Goal: Task Accomplishment & Management: Manage account settings

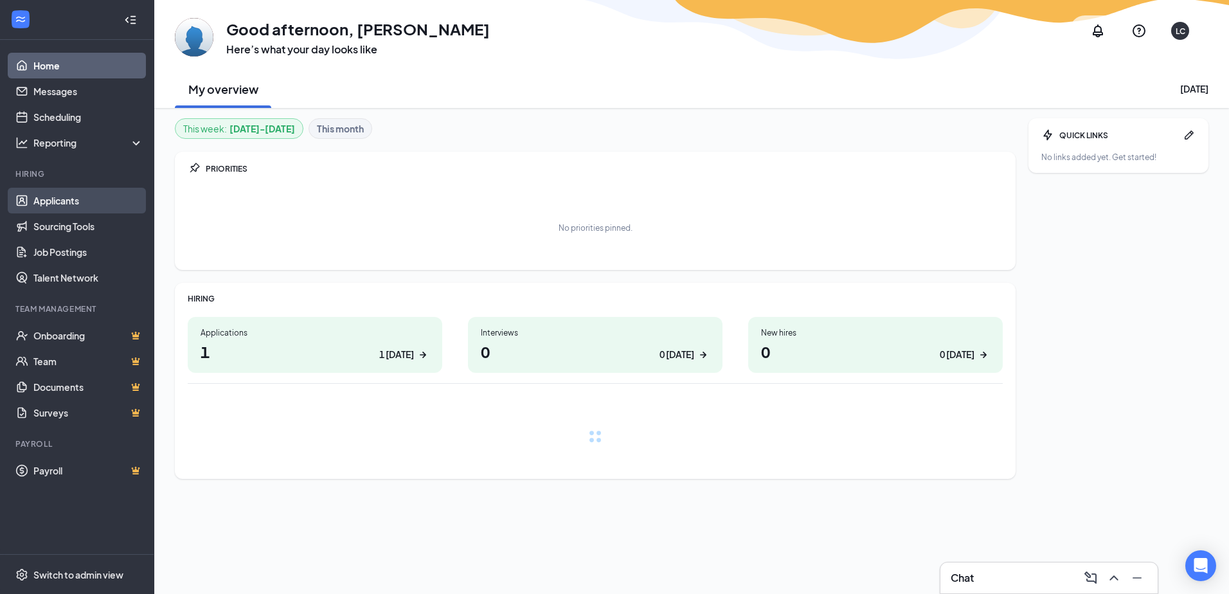
click at [47, 199] on link "Applicants" at bounding box center [88, 201] width 110 height 26
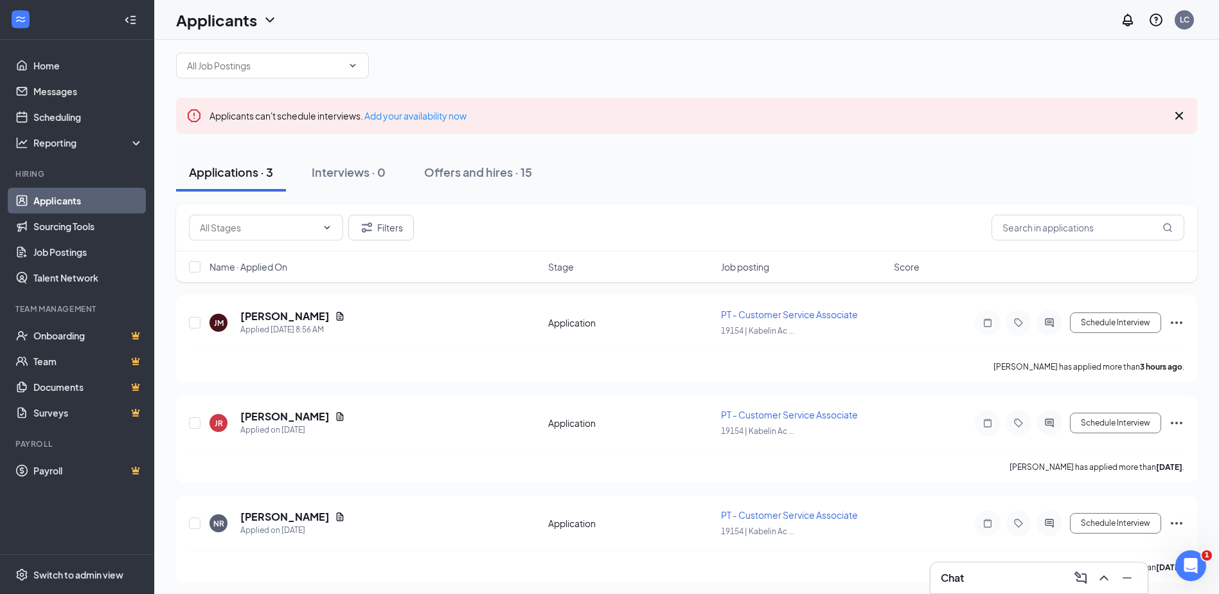
scroll to position [20, 0]
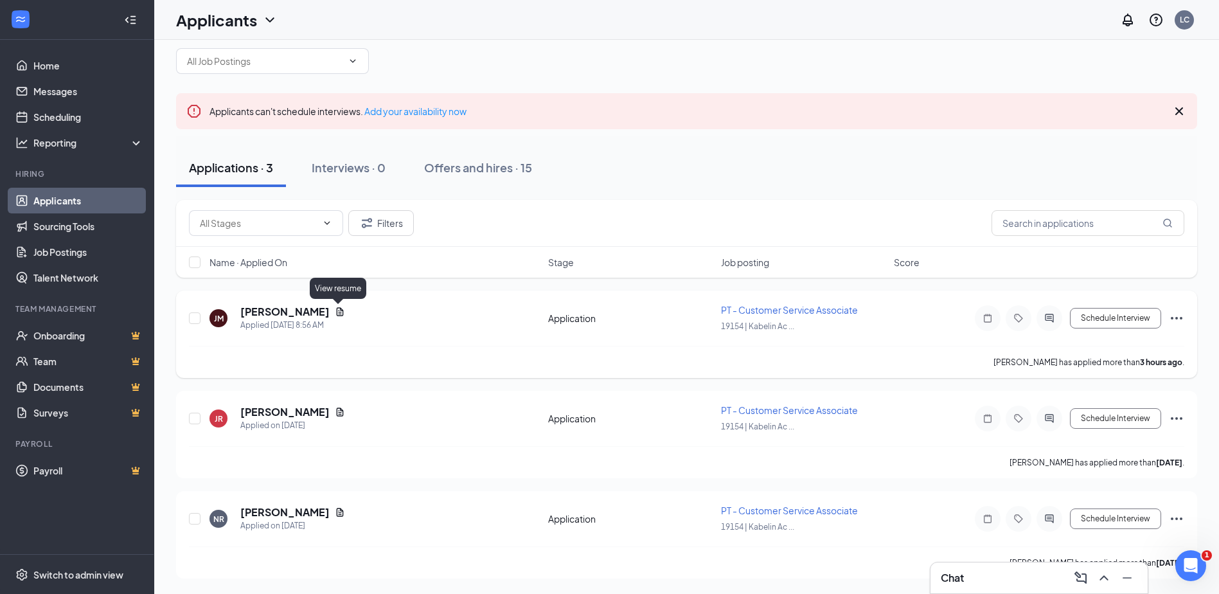
click at [338, 310] on icon "Document" at bounding box center [340, 311] width 10 height 10
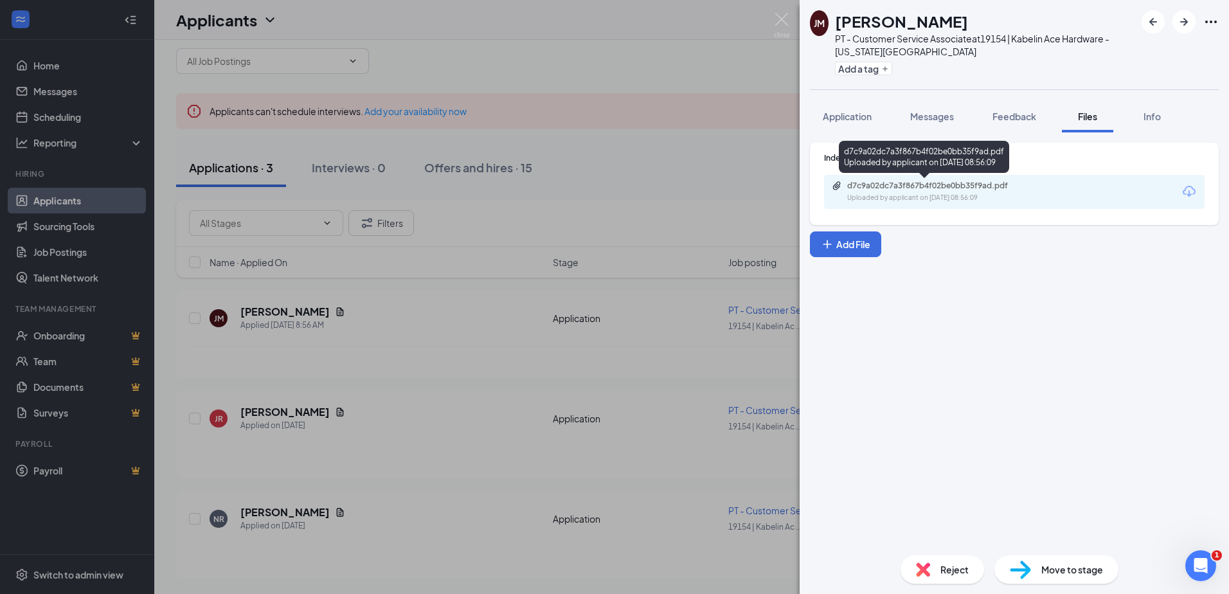
click at [918, 188] on div "d7c9a02dc7a3f867b4f02be0bb35f9ad.pdf" at bounding box center [937, 186] width 180 height 10
click at [326, 414] on div "[PERSON_NAME] PT - Customer Service Associate at 19154 | Kabelin Ace Hardware -…" at bounding box center [614, 297] width 1229 height 594
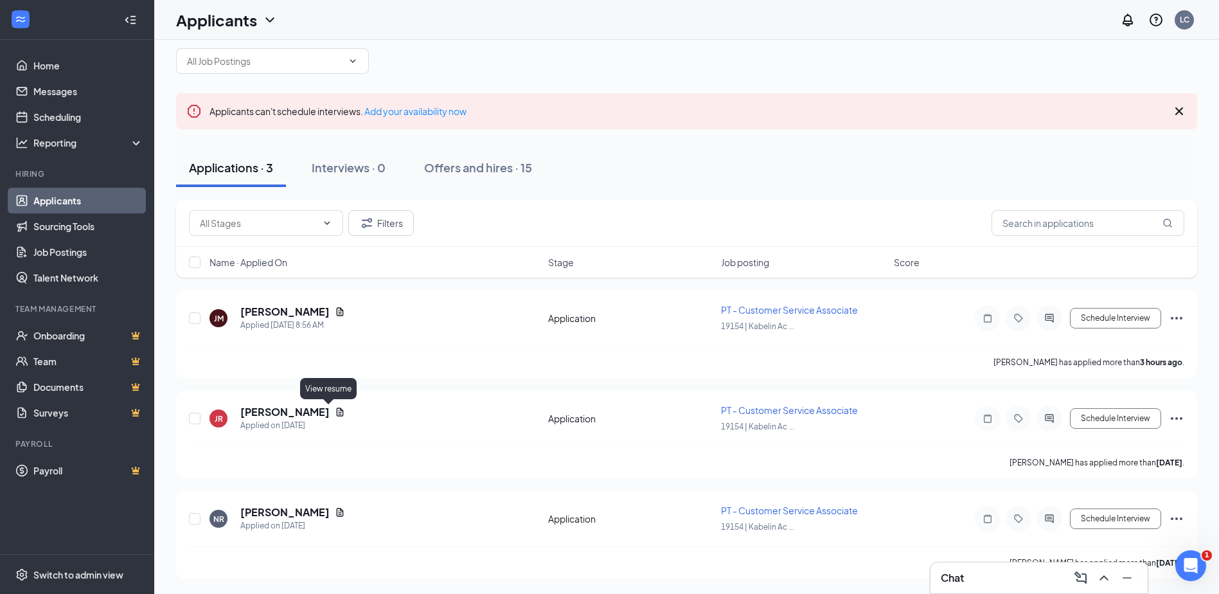
click at [337, 414] on icon "Document" at bounding box center [340, 411] width 7 height 8
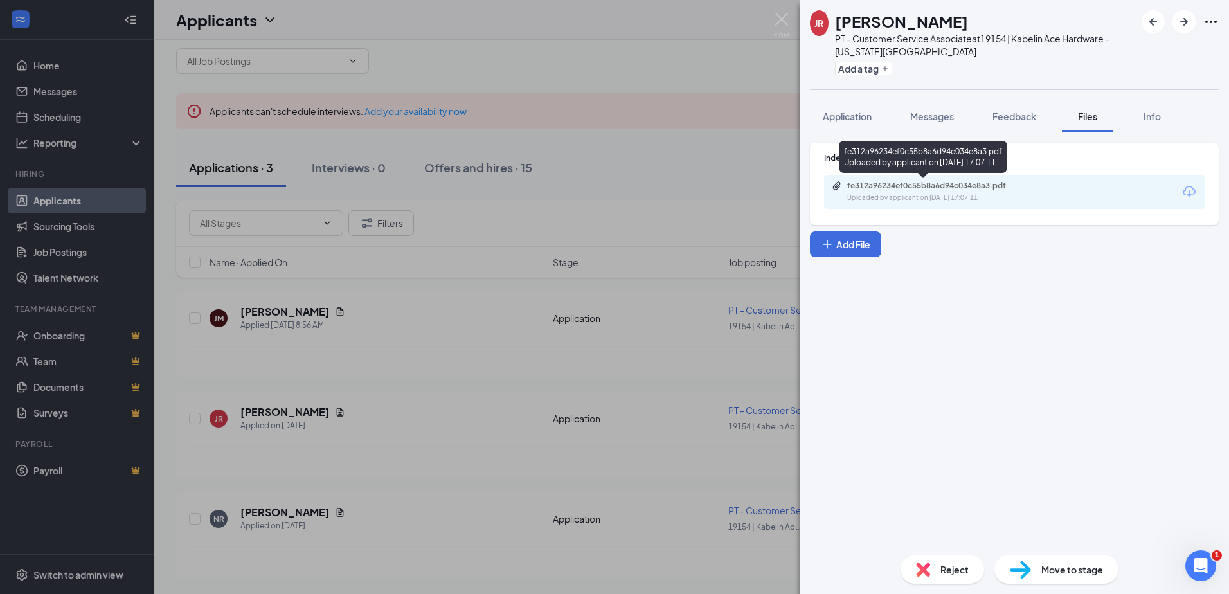
click at [918, 184] on div "fe312a96234ef0c55b8a6d94c034e8a3.pdf" at bounding box center [937, 186] width 180 height 10
click at [743, 53] on div "JR [PERSON_NAME] PT - Customer Service Associate at 19154 | Kabelin Ace Hardwar…" at bounding box center [614, 297] width 1229 height 594
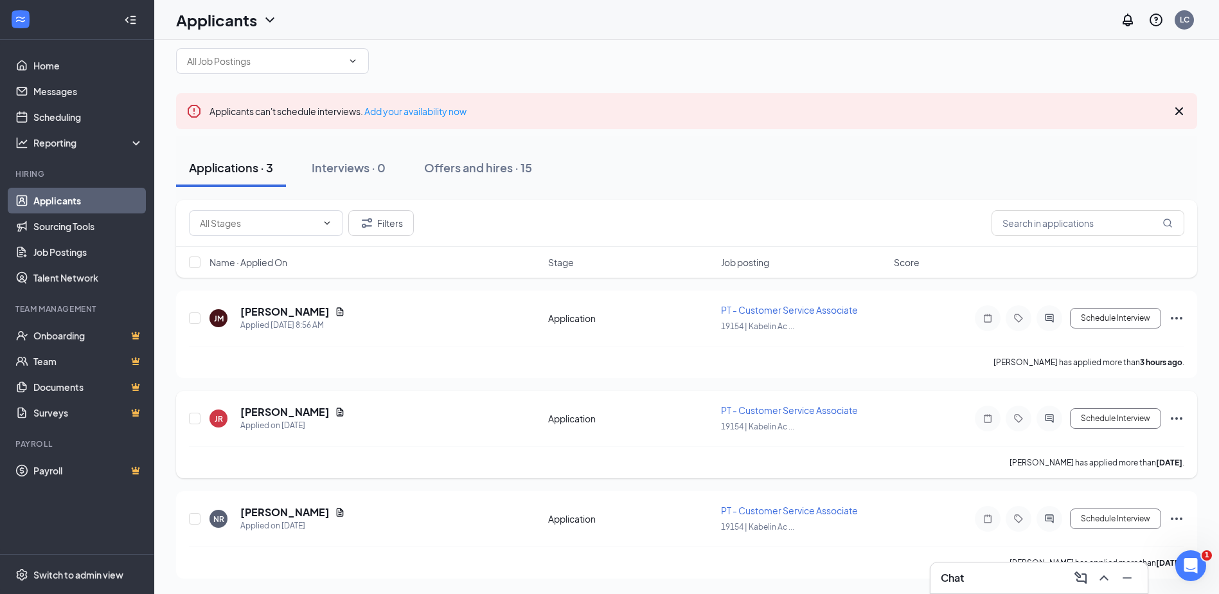
click at [571, 416] on div "Application" at bounding box center [630, 418] width 165 height 13
click at [745, 413] on span "PT - Customer Service Associate" at bounding box center [789, 410] width 137 height 12
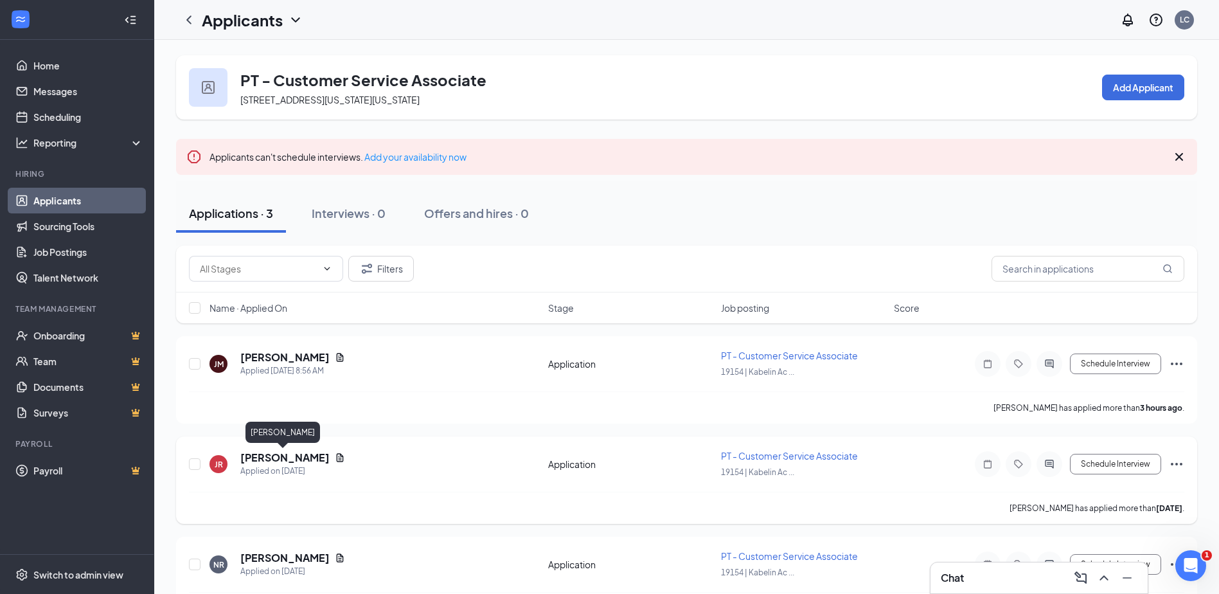
click at [282, 457] on h5 "[PERSON_NAME]" at bounding box center [284, 457] width 89 height 14
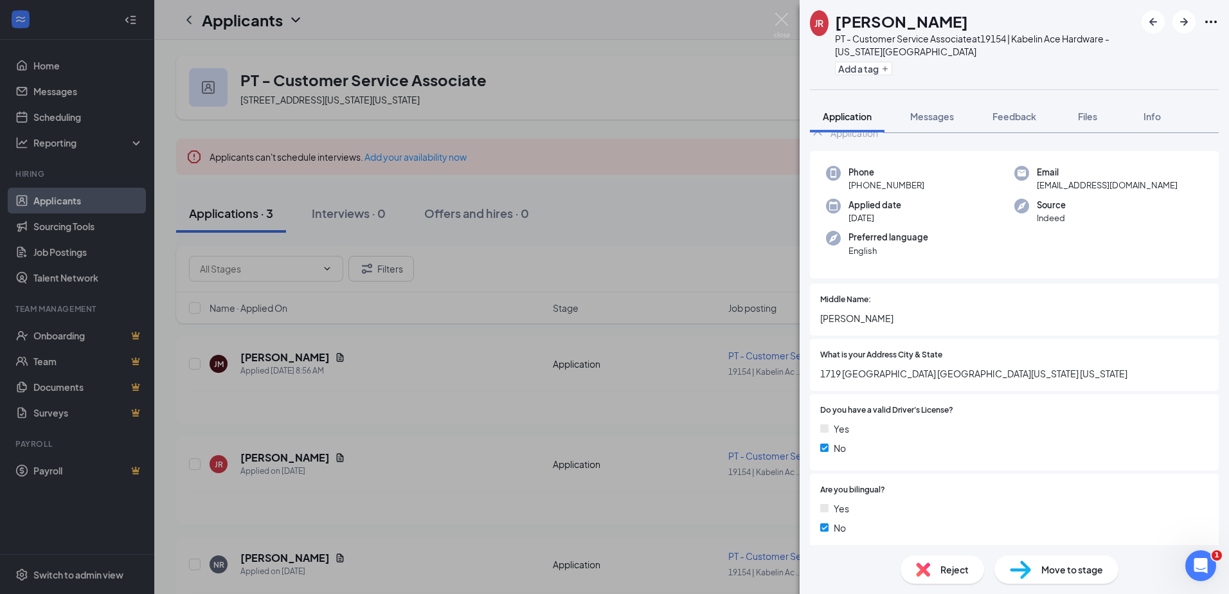
scroll to position [28, 0]
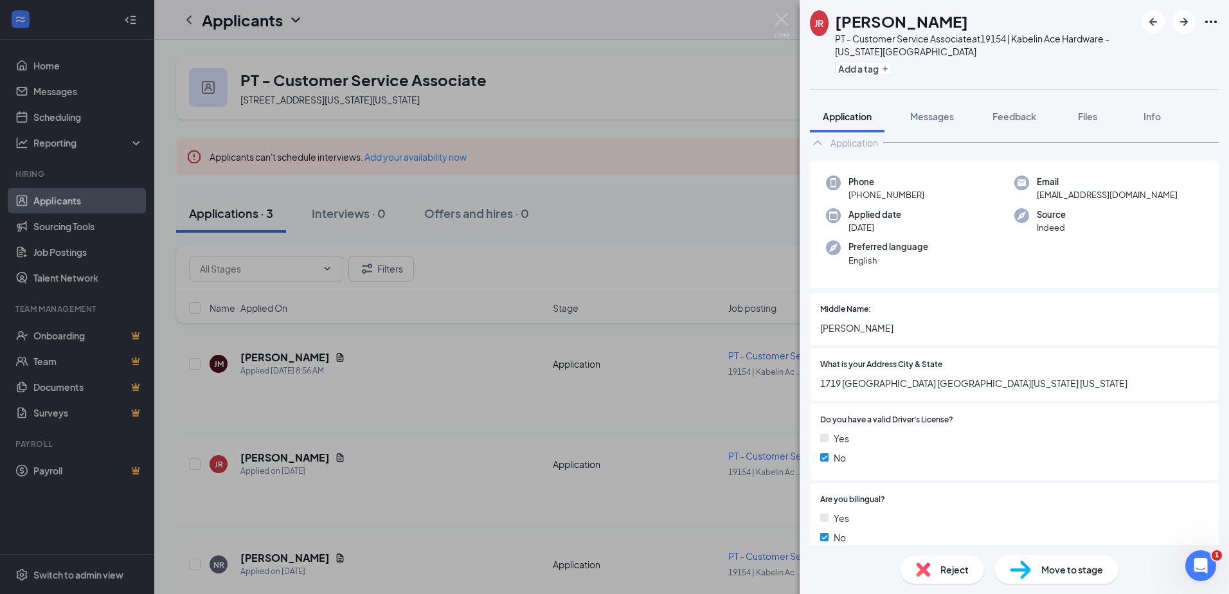
click at [704, 89] on div "JR [PERSON_NAME] PT - Customer Service Associate at 19154 | Kabelin Ace Hardwar…" at bounding box center [614, 297] width 1229 height 594
drag, startPoint x: 475, startPoint y: 502, endPoint x: 436, endPoint y: 551, distance: 63.5
click at [475, 502] on div "JR [PERSON_NAME] PT - Customer Service Associate at 19154 | Kabelin Ace Hardwar…" at bounding box center [614, 297] width 1229 height 594
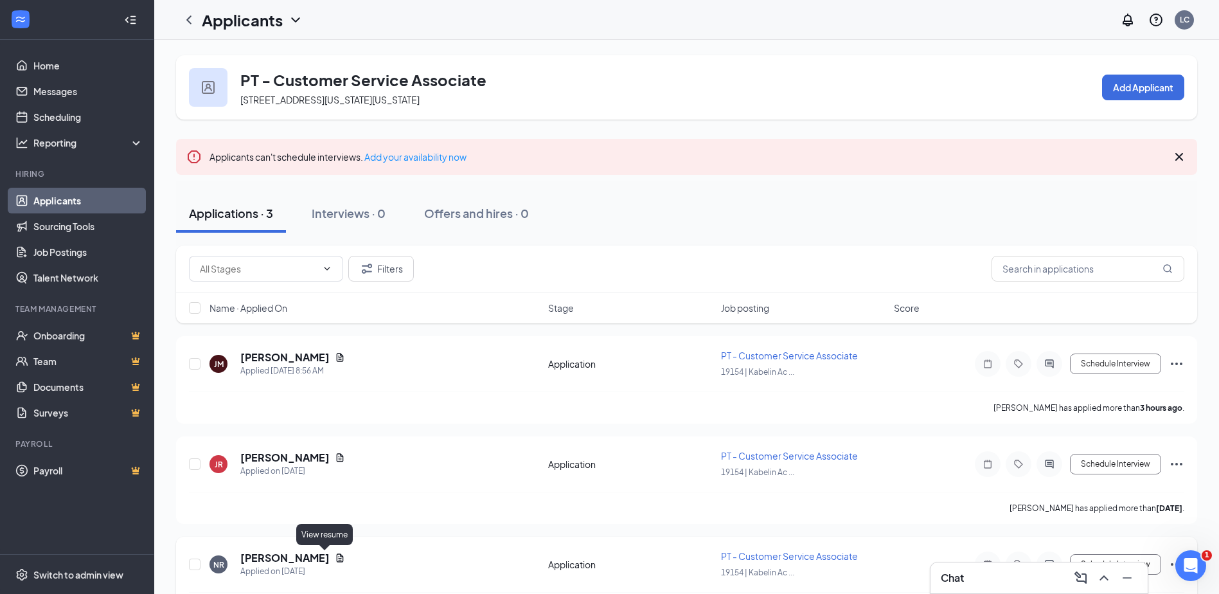
click at [337, 558] on icon "Document" at bounding box center [340, 557] width 7 height 8
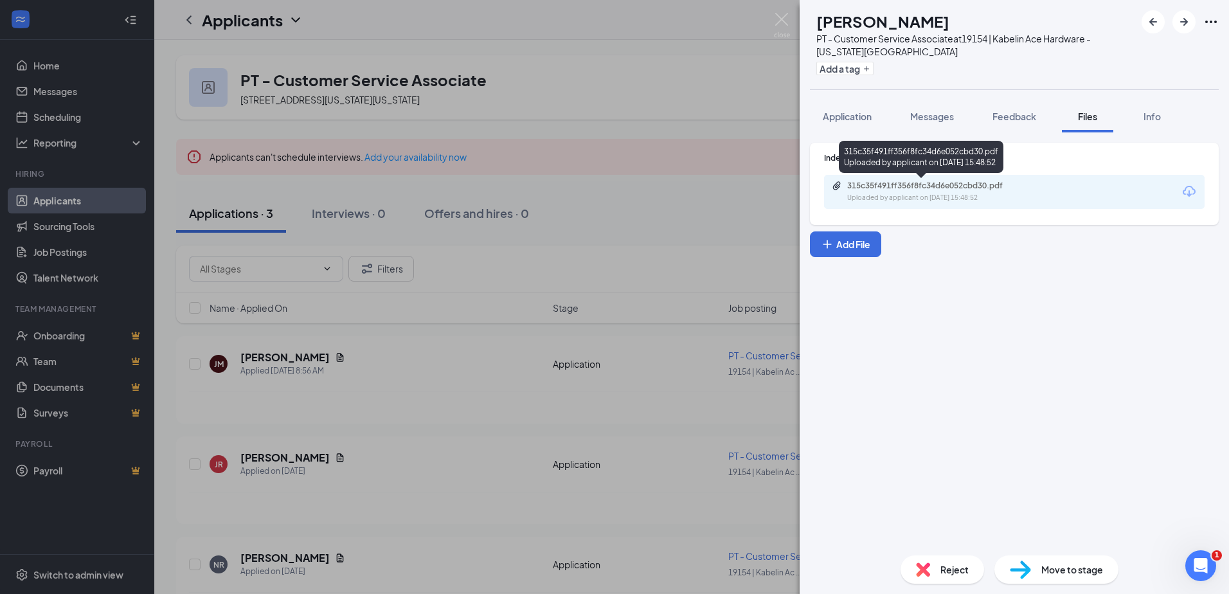
click at [928, 183] on div "315c35f491ff356f8fc34d6e052cbd30.pdf" at bounding box center [937, 186] width 180 height 10
click at [412, 552] on div "NR [PERSON_NAME] PT - Customer Service Associate at 19154 | Kabelin Ace Hardwar…" at bounding box center [614, 297] width 1229 height 594
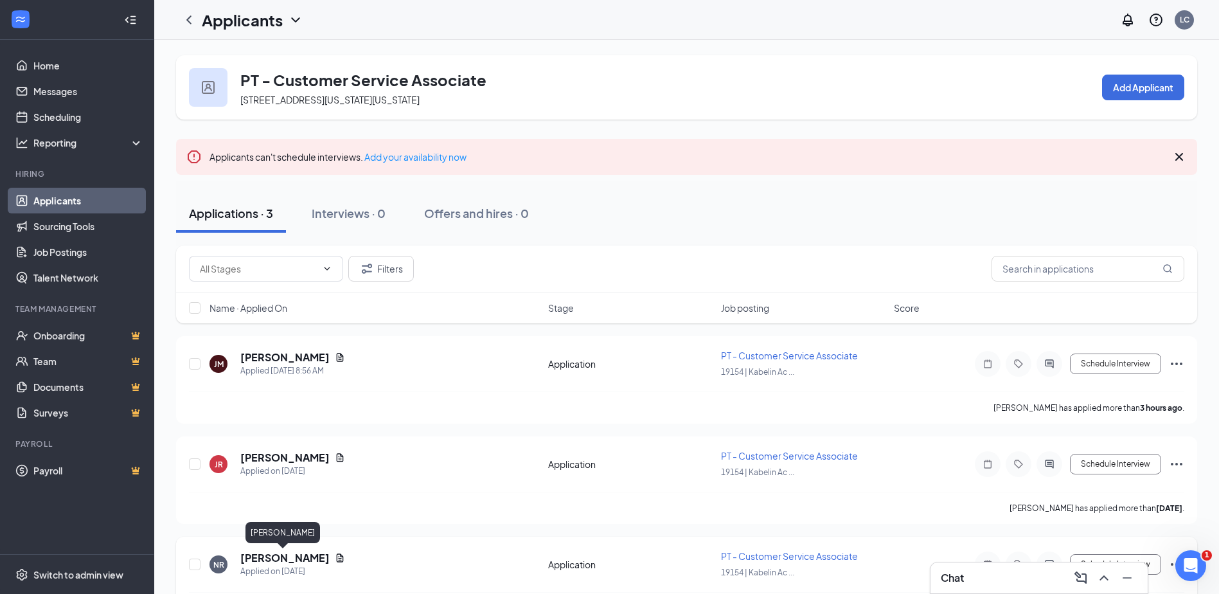
click at [278, 555] on h5 "[PERSON_NAME]" at bounding box center [284, 558] width 89 height 14
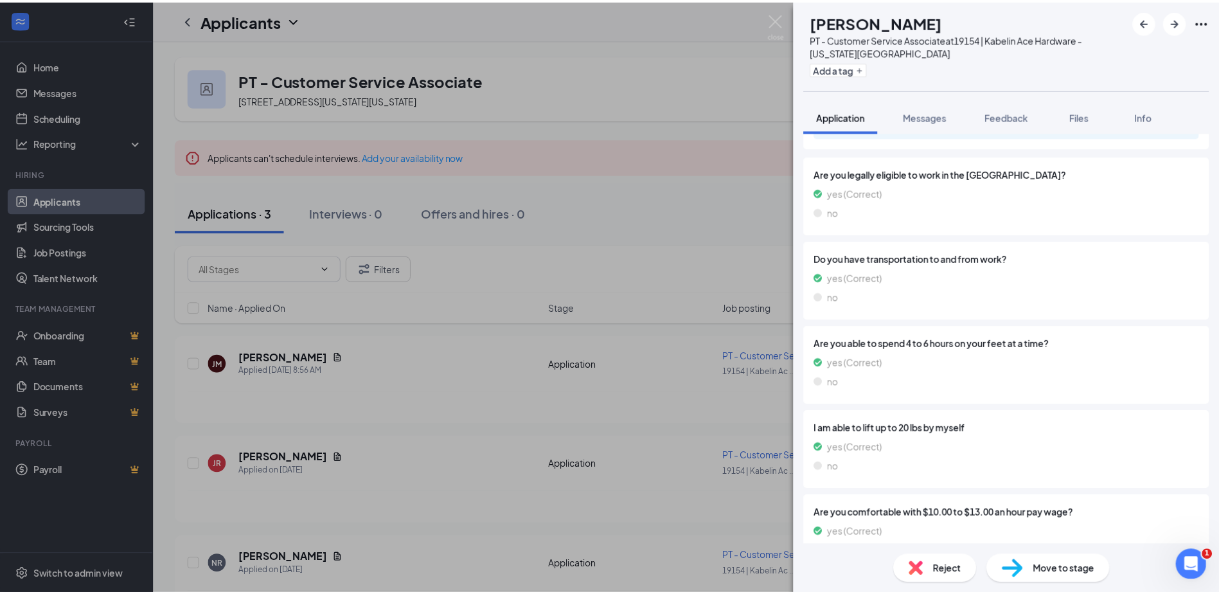
scroll to position [3208, 0]
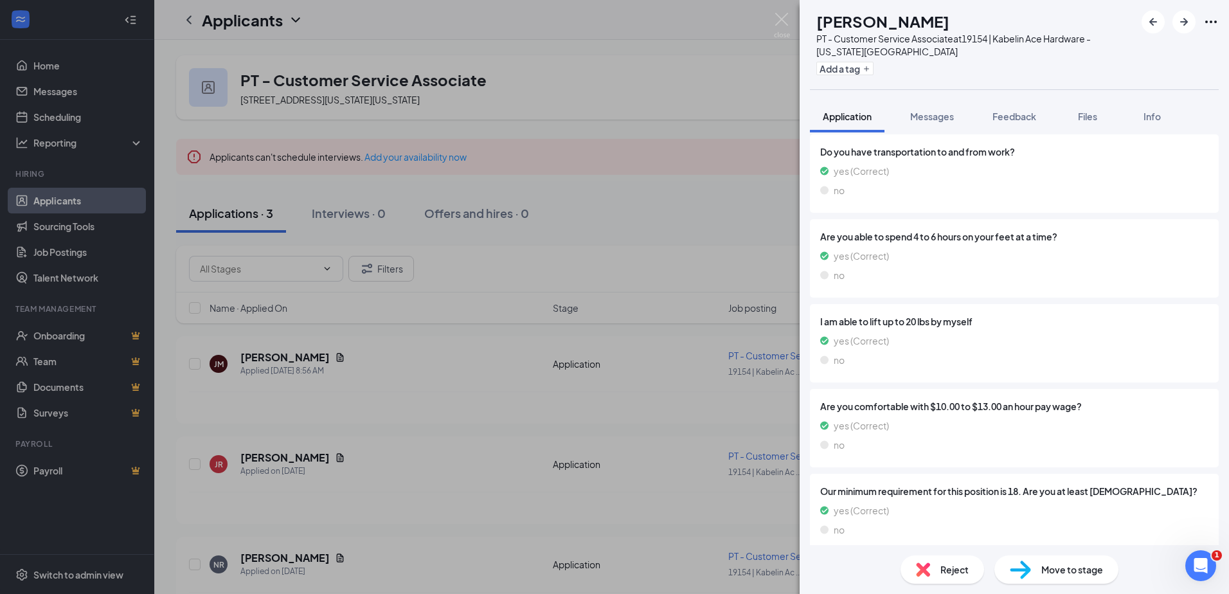
click at [669, 60] on div "NR [PERSON_NAME] PT - Customer Service Associate at 19154 | Kabelin Ace Hardwar…" at bounding box center [614, 297] width 1229 height 594
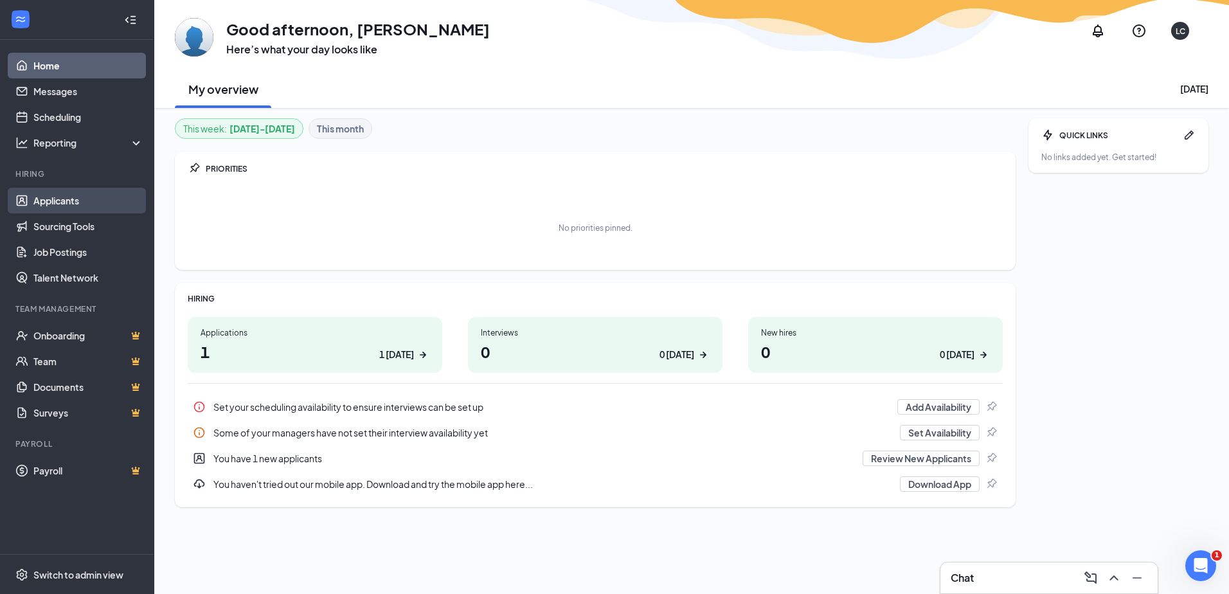
click at [49, 202] on link "Applicants" at bounding box center [88, 201] width 110 height 26
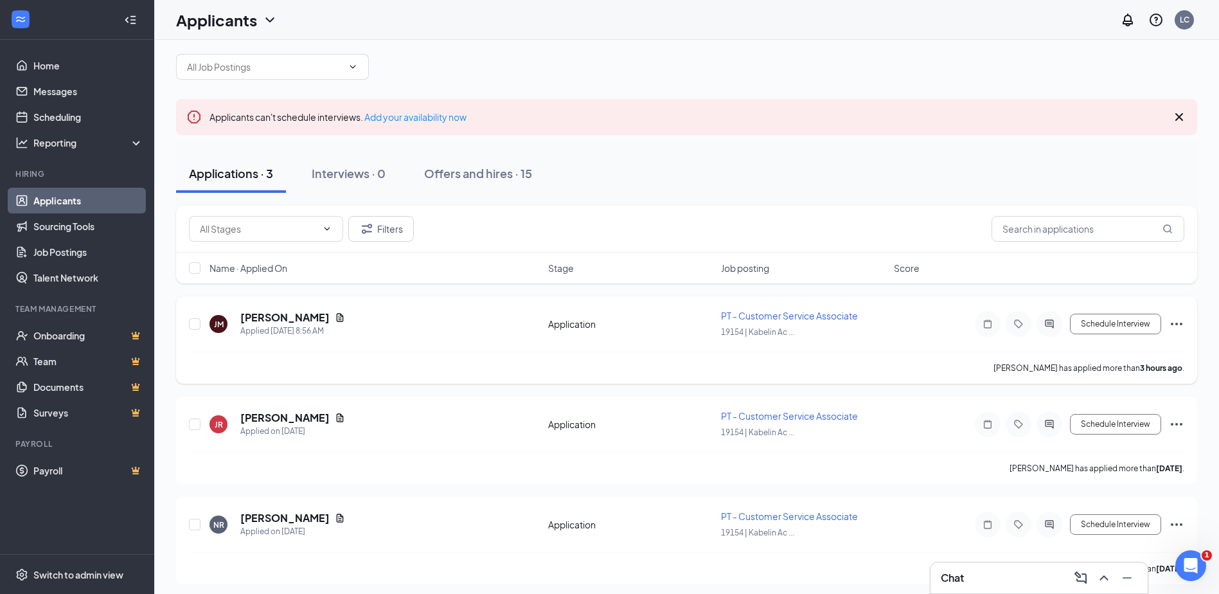
scroll to position [20, 0]
